Goal: Task Accomplishment & Management: Manage account settings

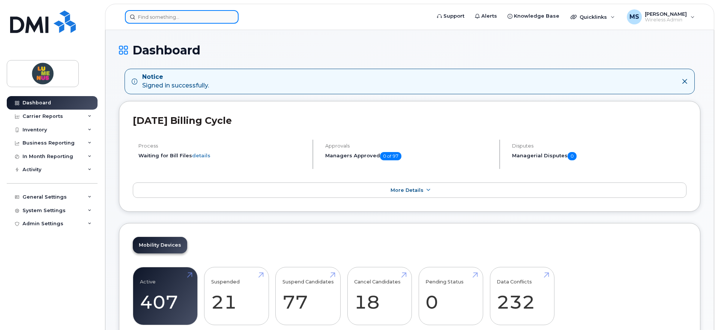
click at [186, 14] on input at bounding box center [182, 17] width 114 height 14
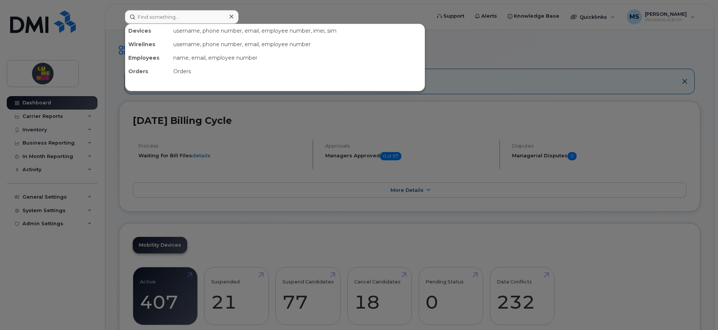
click at [292, 160] on div at bounding box center [359, 165] width 718 height 330
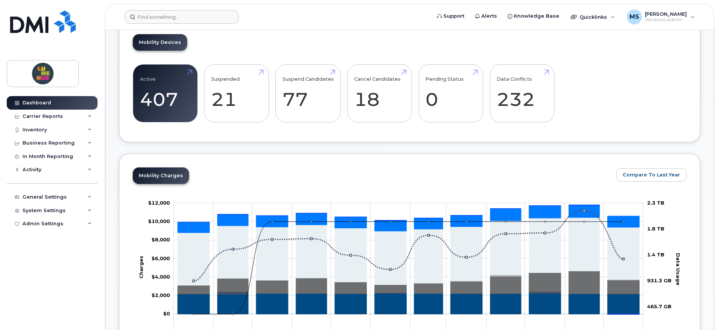
scroll to position [188, 0]
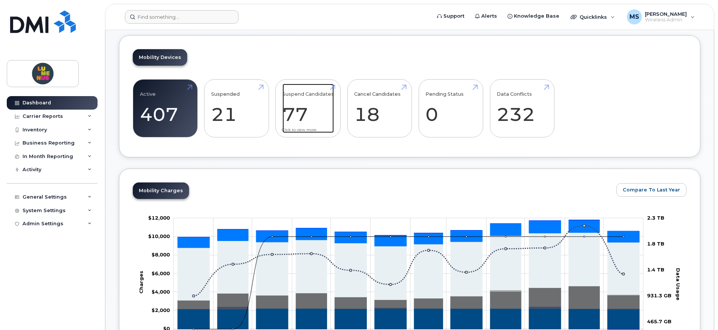
click at [295, 110] on link "Suspend Candidates 77" at bounding box center [308, 109] width 51 height 50
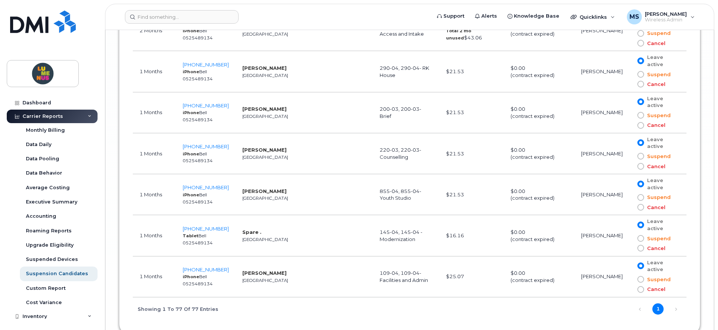
scroll to position [3422, 0]
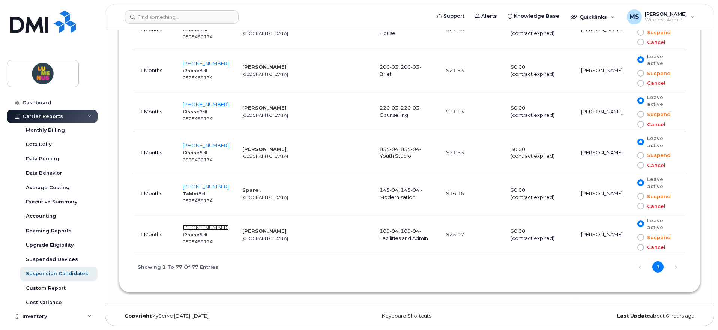
click at [213, 227] on span "[PHONE_NUMBER]" at bounding box center [206, 227] width 46 height 6
click at [642, 235] on span at bounding box center [641, 237] width 7 height 7
click at [630, 237] on input "Suspend" at bounding box center [630, 237] width 0 height 0
click at [217, 227] on span "[PHONE_NUMBER]" at bounding box center [206, 227] width 46 height 6
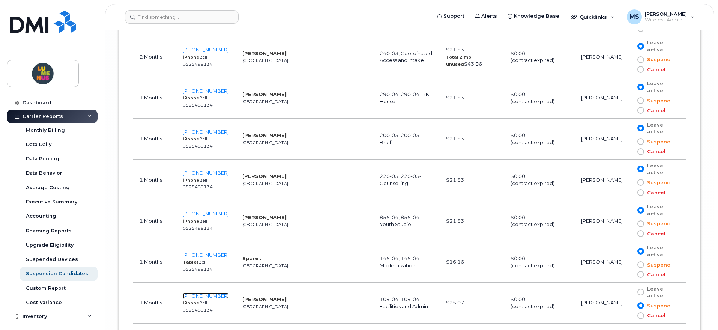
scroll to position [3329, 0]
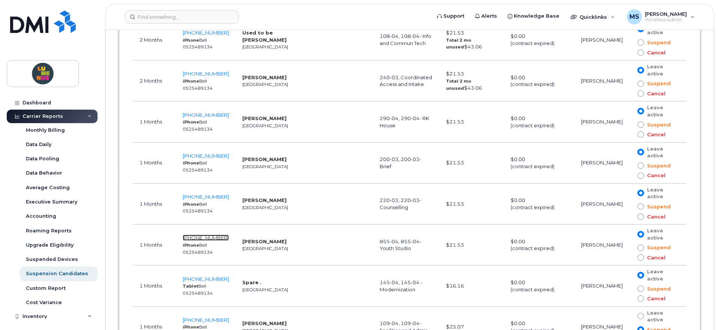
click at [216, 239] on span "[PHONE_NUMBER]" at bounding box center [206, 238] width 46 height 6
click at [207, 114] on span "[PHONE_NUMBER]" at bounding box center [206, 115] width 46 height 6
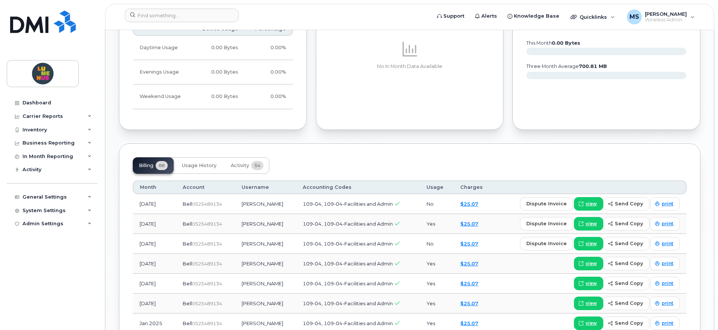
scroll to position [516, 0]
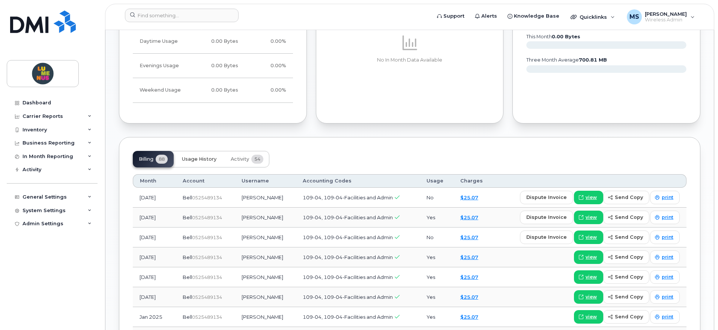
click at [206, 164] on button "Usage History" at bounding box center [199, 159] width 47 height 17
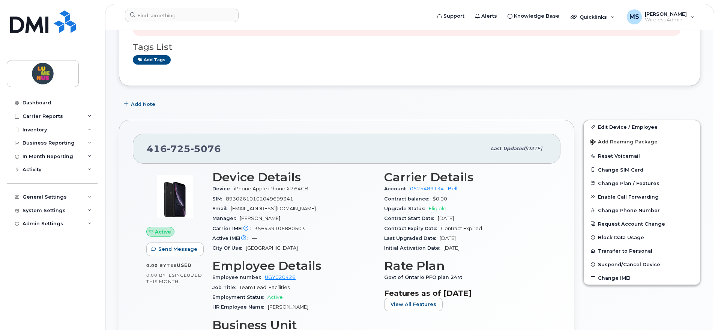
scroll to position [58, 0]
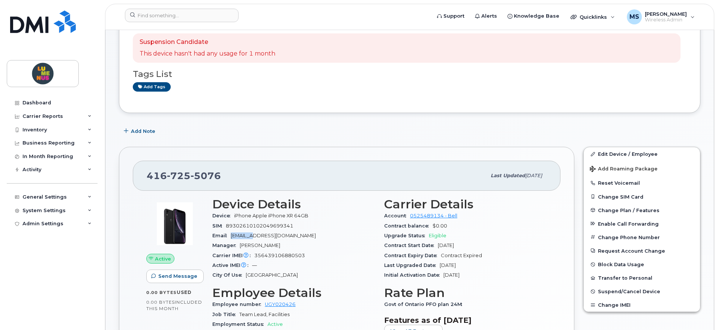
drag, startPoint x: 254, startPoint y: 235, endPoint x: 231, endPoint y: 237, distance: 22.6
click at [231, 237] on div "Email [EMAIL_ADDRESS][DOMAIN_NAME]" at bounding box center [293, 236] width 163 height 10
copy span "sadekoya"
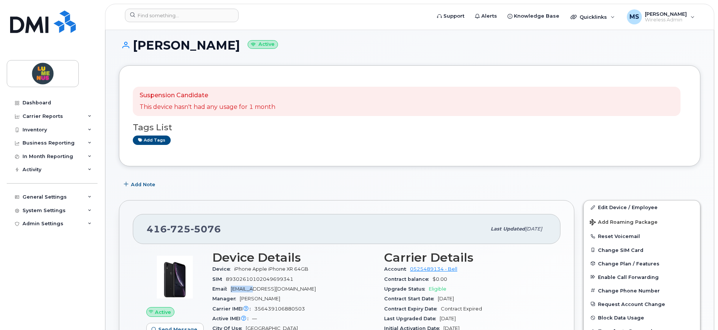
scroll to position [0, 0]
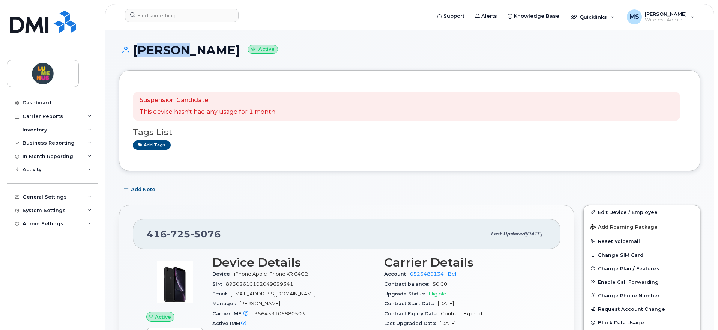
drag, startPoint x: 133, startPoint y: 47, endPoint x: 179, endPoint y: 47, distance: 46.2
click at [179, 47] on h1 "Samuel Adekoya Active" at bounding box center [410, 50] width 582 height 13
drag, startPoint x: 186, startPoint y: 49, endPoint x: 238, endPoint y: 49, distance: 51.4
click at [238, 49] on h1 "Samuel Adekoya Active" at bounding box center [410, 50] width 582 height 13
copy h1 "Adekoya"
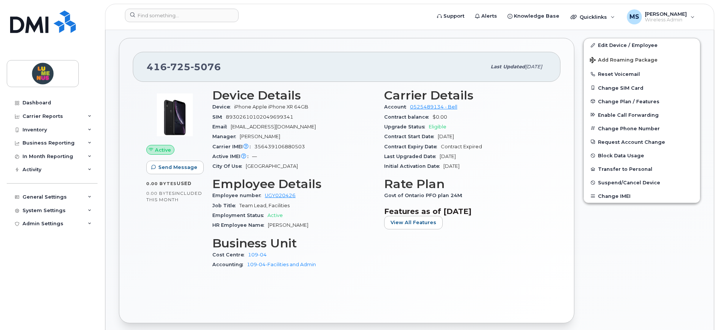
scroll to position [188, 0]
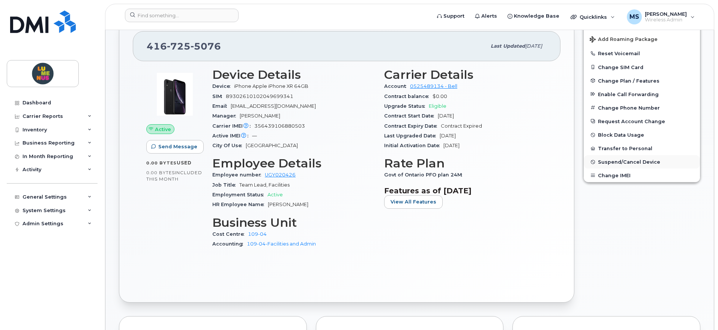
click at [620, 160] on span "Suspend/Cancel Device" at bounding box center [629, 162] width 62 height 6
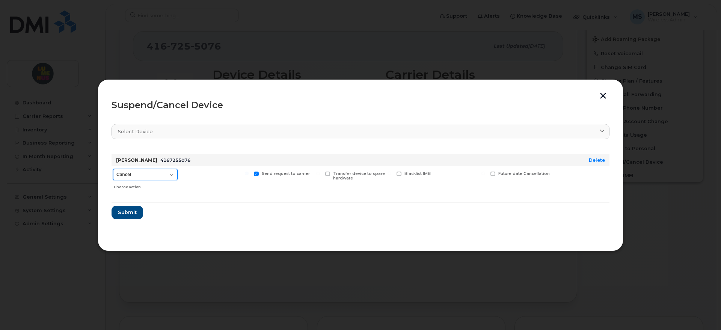
click at [175, 176] on select "Cancel Suspend - Extend Suspension Suspend - Reduced Rate Suspend - Full Rate S…" at bounding box center [145, 174] width 65 height 11
click at [604, 96] on button "button" at bounding box center [602, 97] width 11 height 8
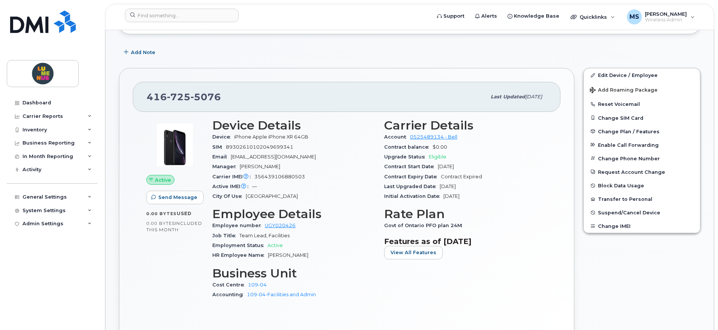
scroll to position [141, 0]
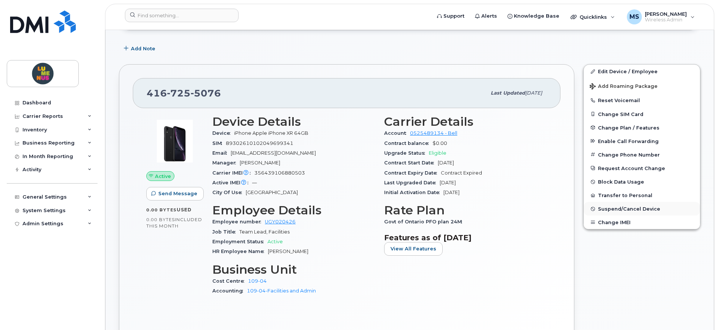
click at [603, 206] on span "Suspend/Cancel Device" at bounding box center [629, 209] width 62 height 6
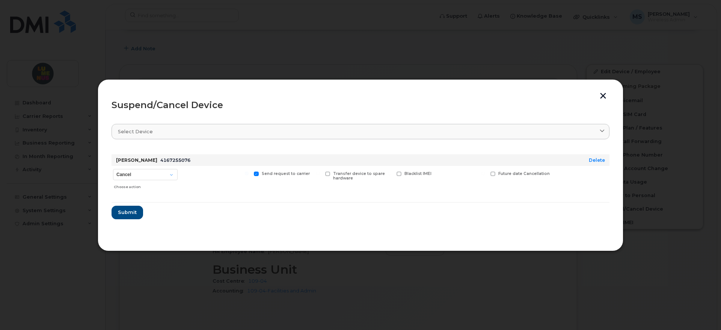
click at [599, 99] on button "button" at bounding box center [602, 97] width 11 height 8
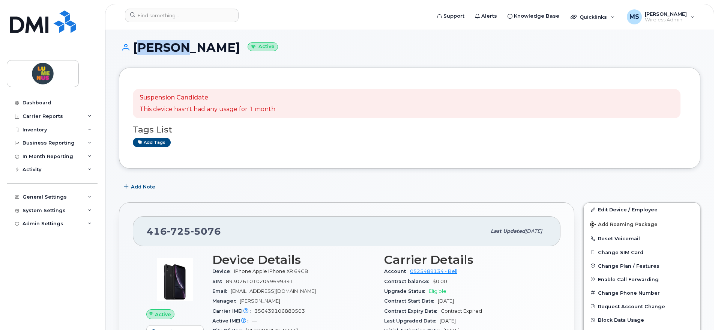
scroll to position [0, 0]
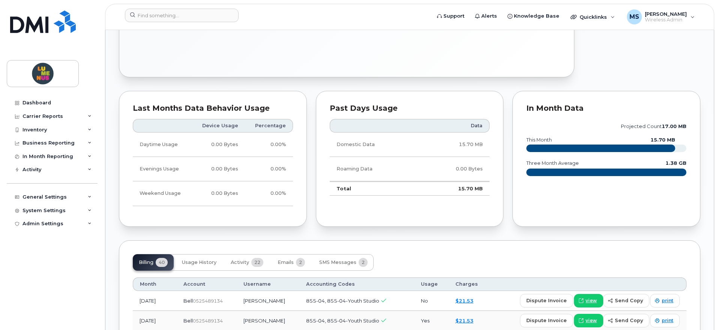
scroll to position [469, 0]
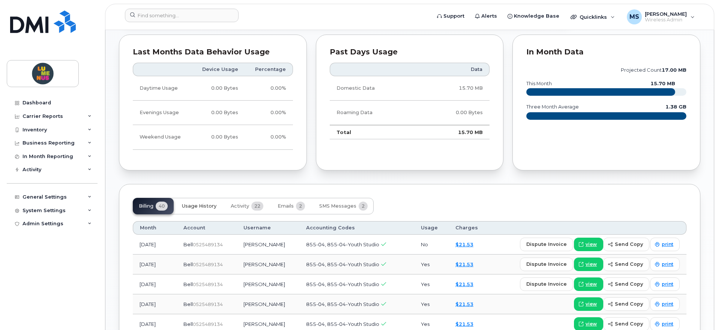
click at [205, 205] on span "Usage History" at bounding box center [199, 206] width 35 height 6
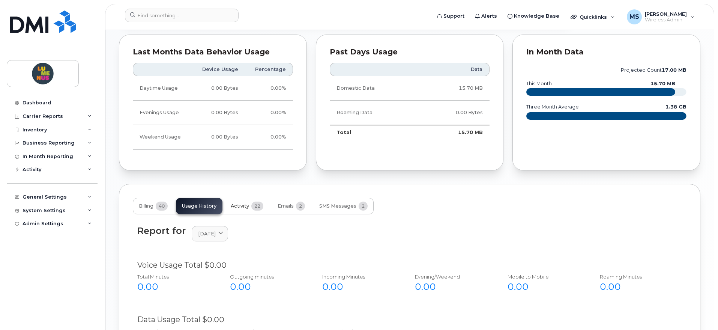
click at [245, 205] on span "Activity" at bounding box center [240, 206] width 18 height 6
